Goal: Task Accomplishment & Management: Complete application form

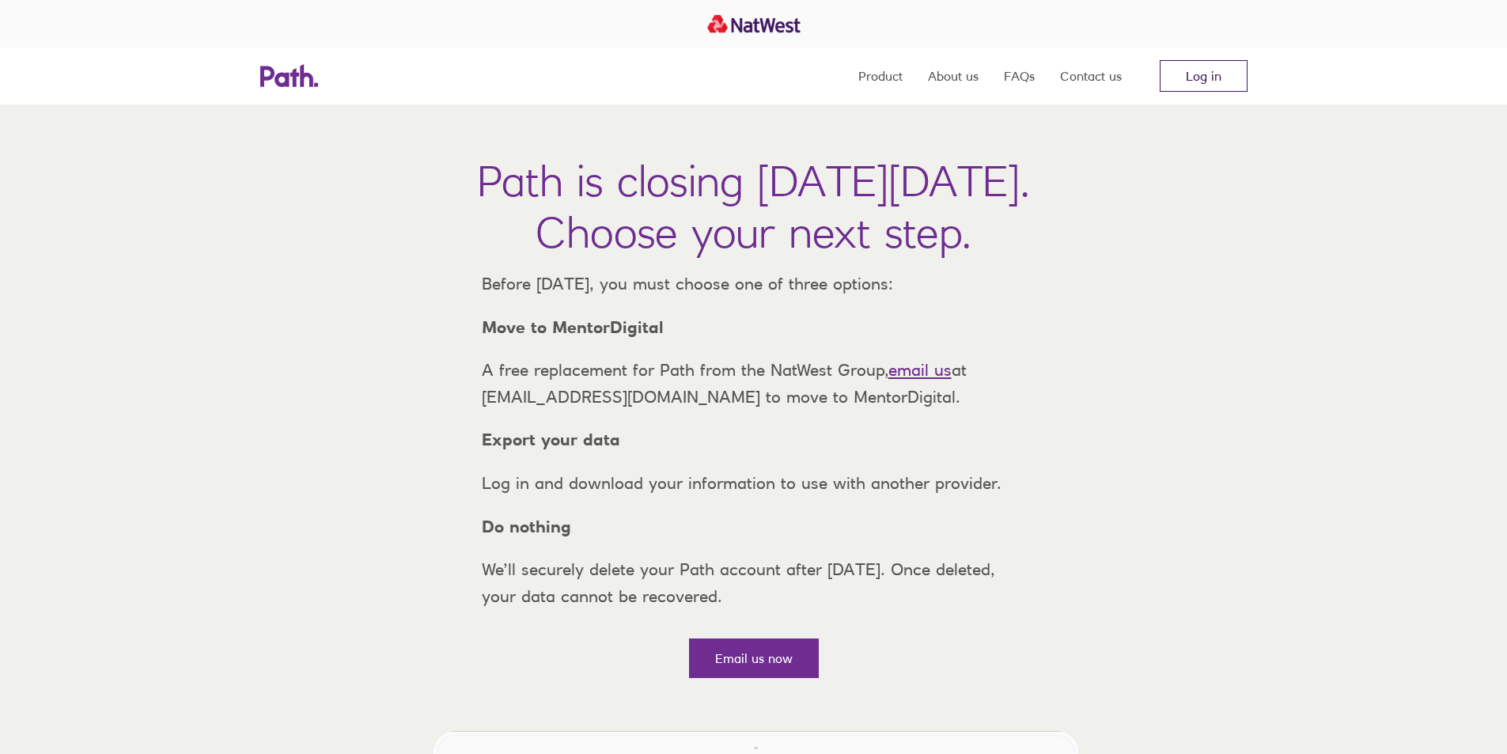
click at [1217, 73] on link "Log in" at bounding box center [1204, 76] width 88 height 32
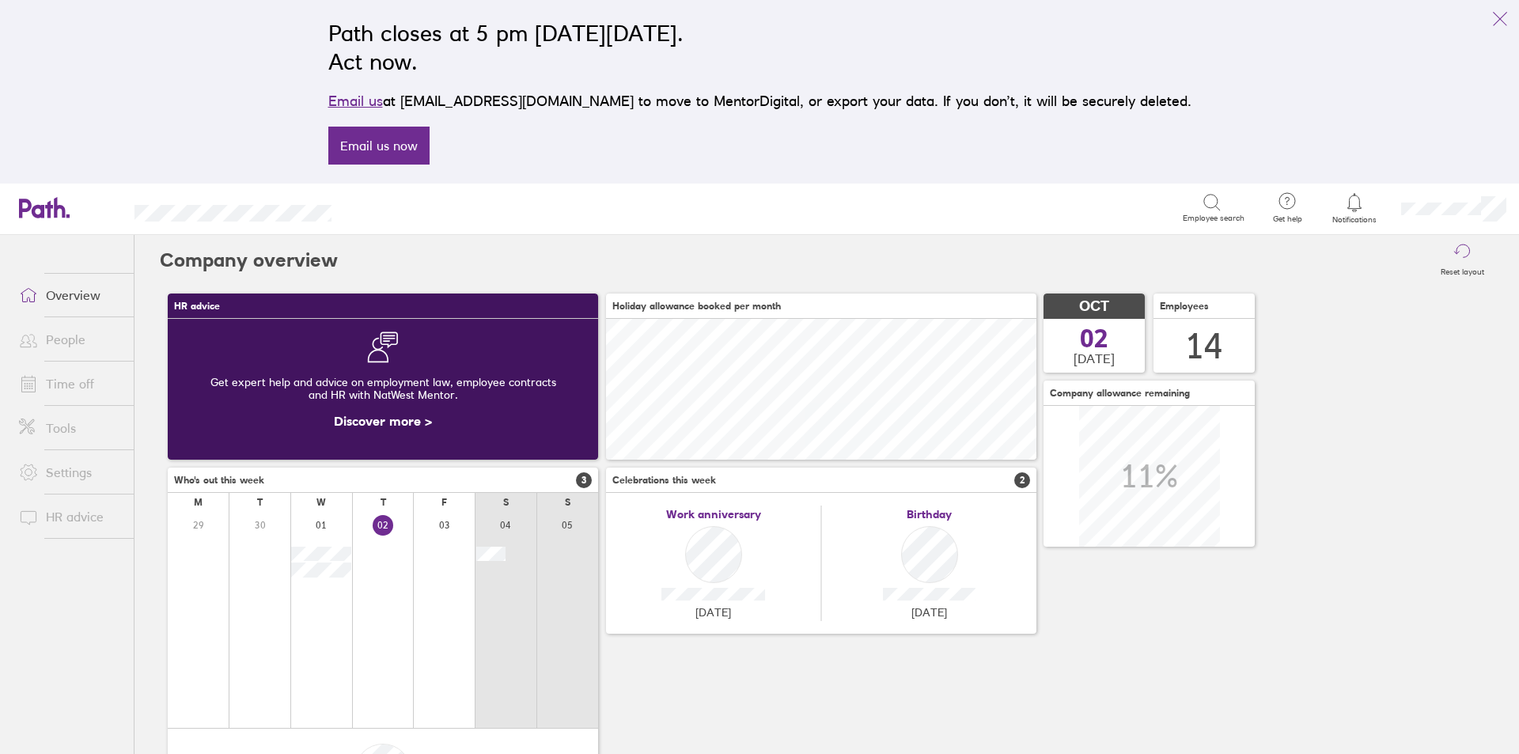
scroll to position [141, 430]
click at [68, 343] on link "People" at bounding box center [69, 340] width 127 height 32
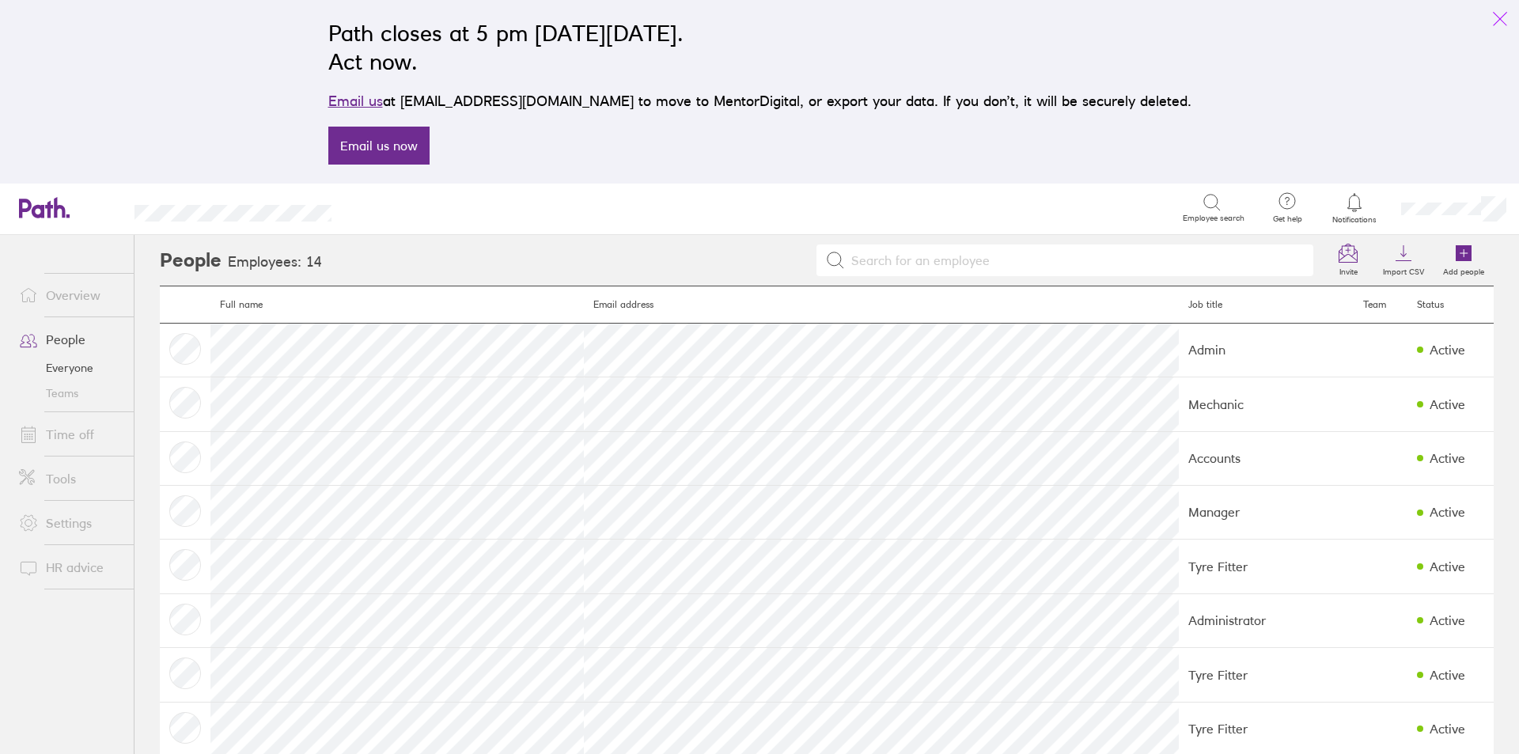
click at [1508, 17] on icon "link" at bounding box center [1499, 18] width 19 height 19
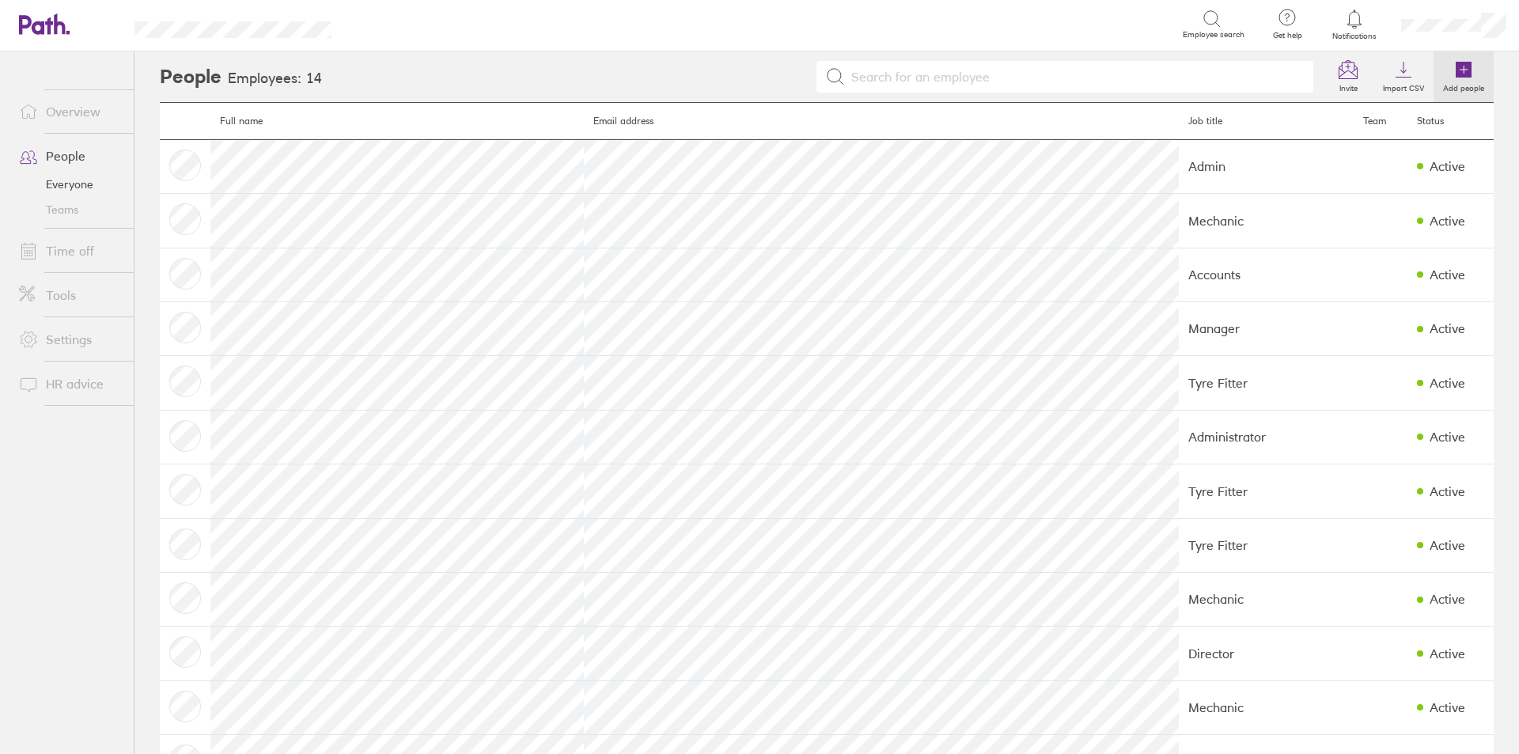
click at [1455, 62] on icon at bounding box center [1463, 70] width 16 height 16
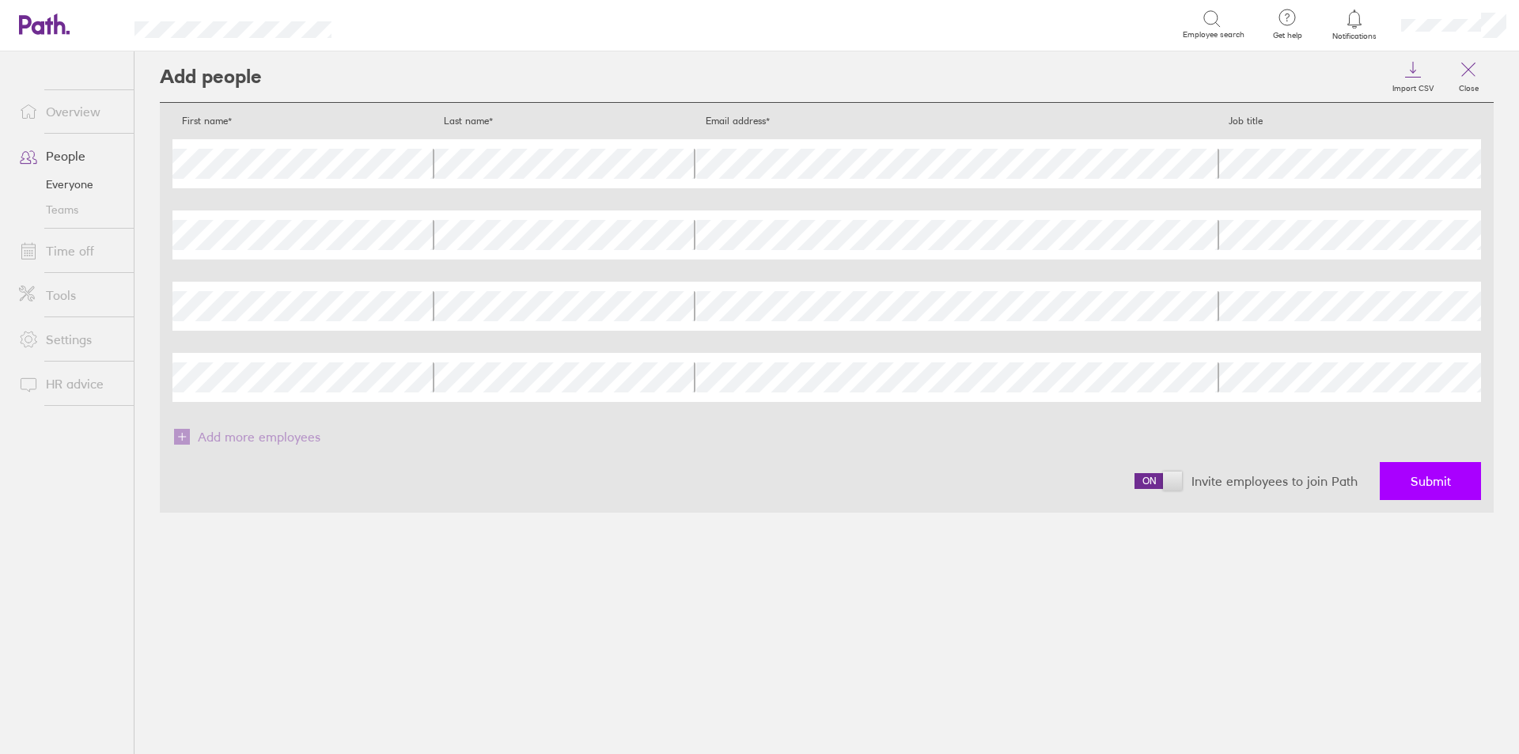
click at [1433, 484] on span "Submit" at bounding box center [1430, 481] width 40 height 14
click at [1458, 485] on button "Submit" at bounding box center [1430, 481] width 101 height 38
click at [1474, 503] on div "Invite employees to join Path Submit" at bounding box center [826, 480] width 1308 height 63
click at [1462, 486] on button "Submit" at bounding box center [1430, 481] width 101 height 38
click at [1410, 482] on span "Submit" at bounding box center [1430, 481] width 40 height 14
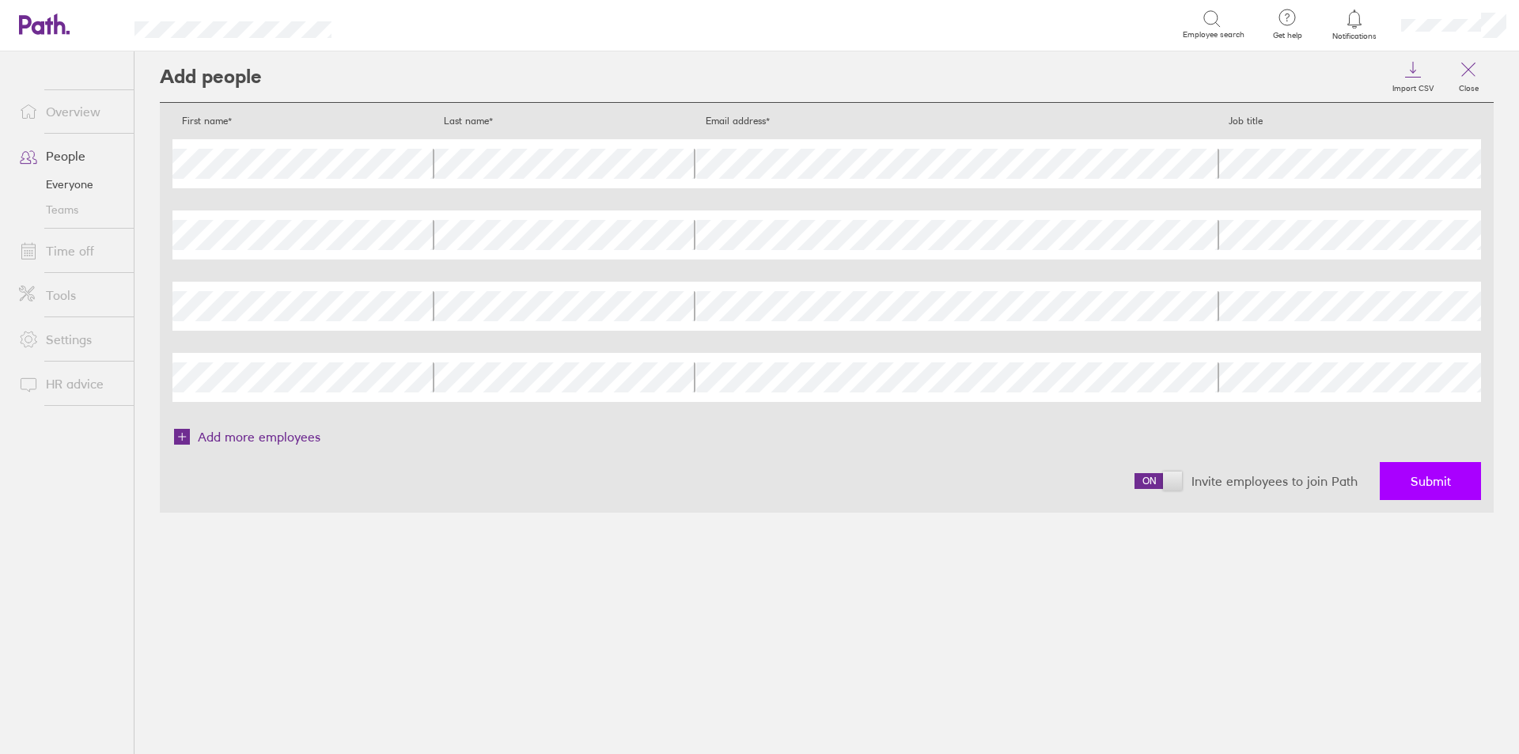
click at [1433, 470] on button "Submit" at bounding box center [1430, 481] width 101 height 38
click at [1412, 489] on button "Submit" at bounding box center [1430, 481] width 101 height 38
click at [684, 142] on div "First name Last name Email address Job title" at bounding box center [826, 163] width 1308 height 49
click at [1474, 66] on icon at bounding box center [1468, 69] width 19 height 19
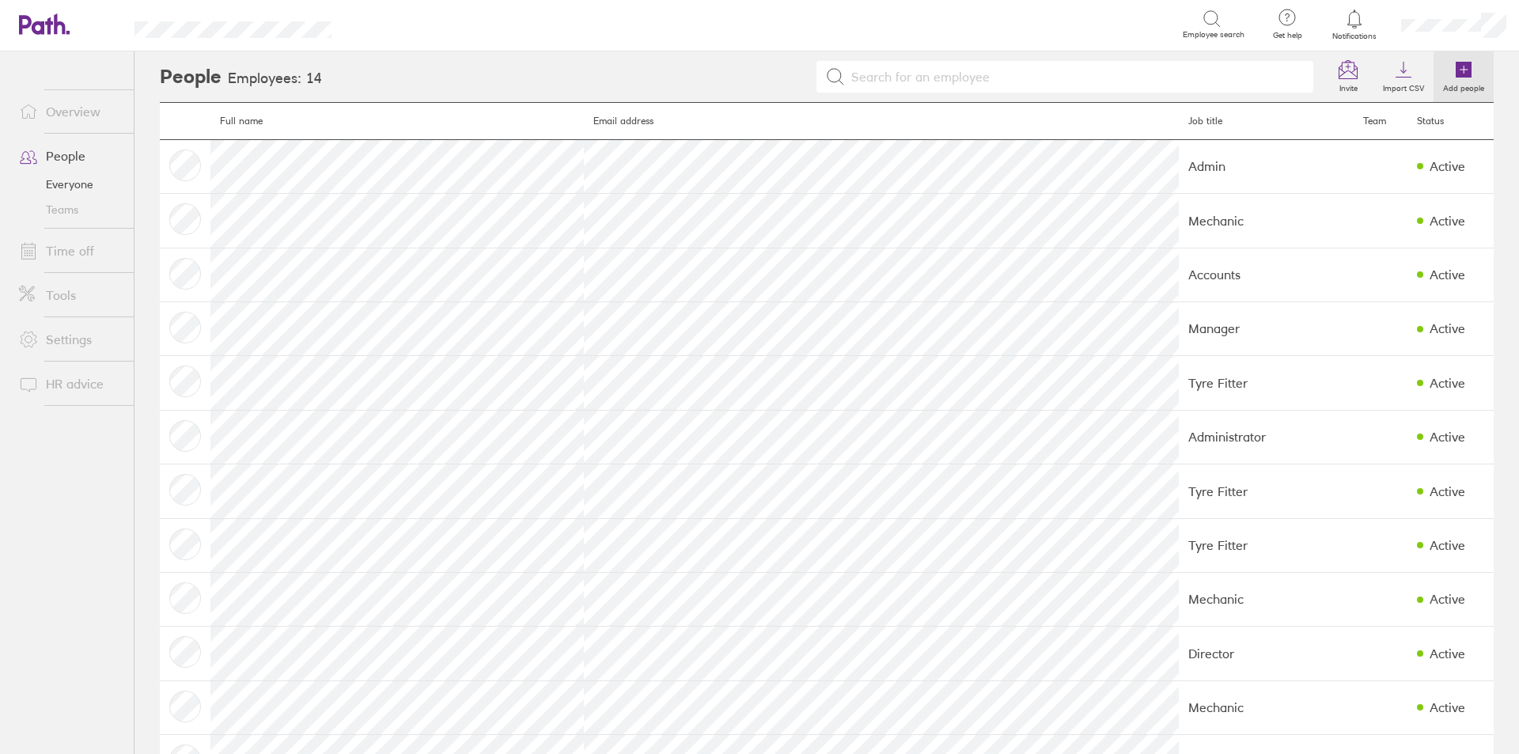
click at [1459, 74] on icon at bounding box center [1463, 70] width 16 height 16
